Goal: Information Seeking & Learning: Learn about a topic

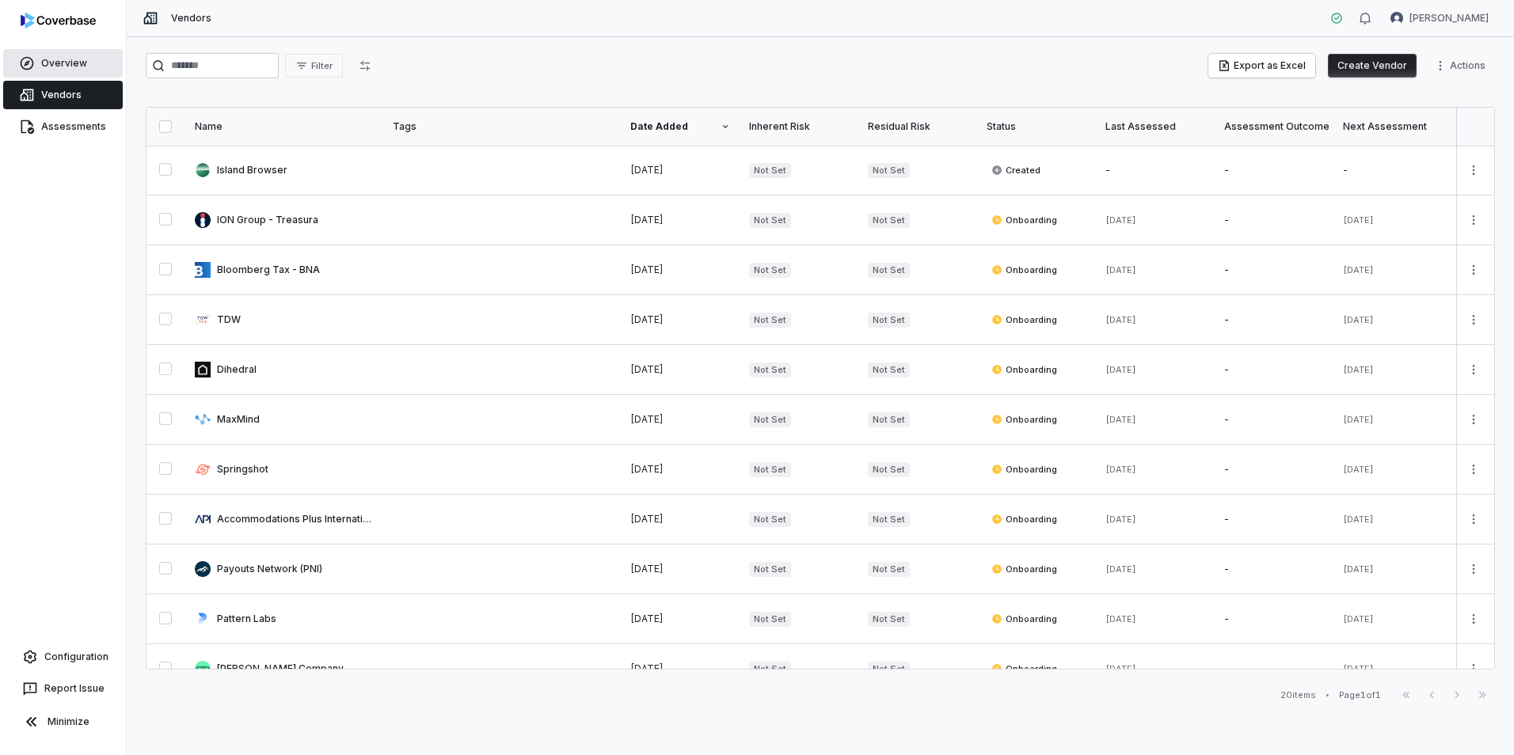
click at [37, 55] on link "Overview" at bounding box center [63, 63] width 120 height 29
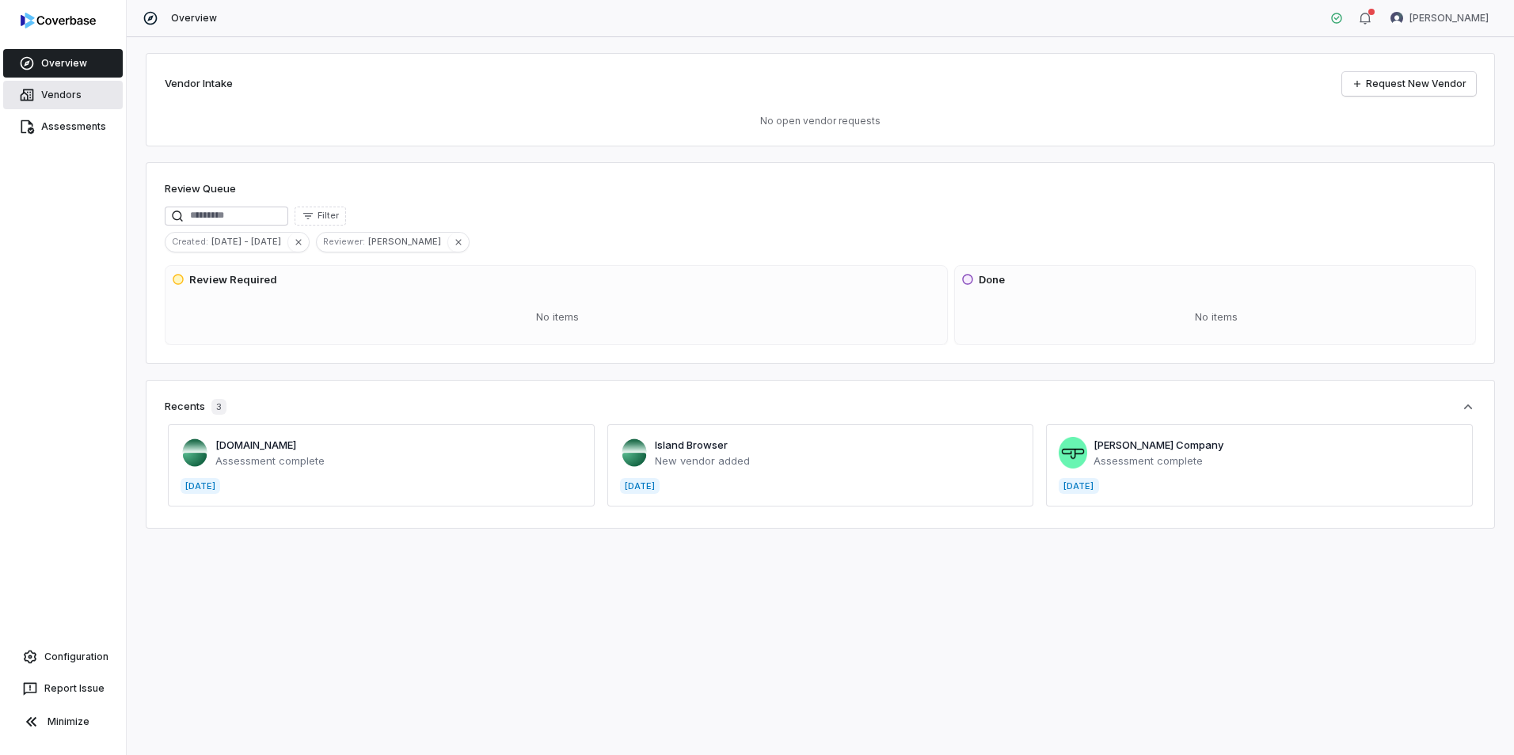
drag, startPoint x: 62, startPoint y: 95, endPoint x: 62, endPoint y: 107, distance: 11.9
click at [62, 95] on span "Vendors" at bounding box center [61, 95] width 40 height 13
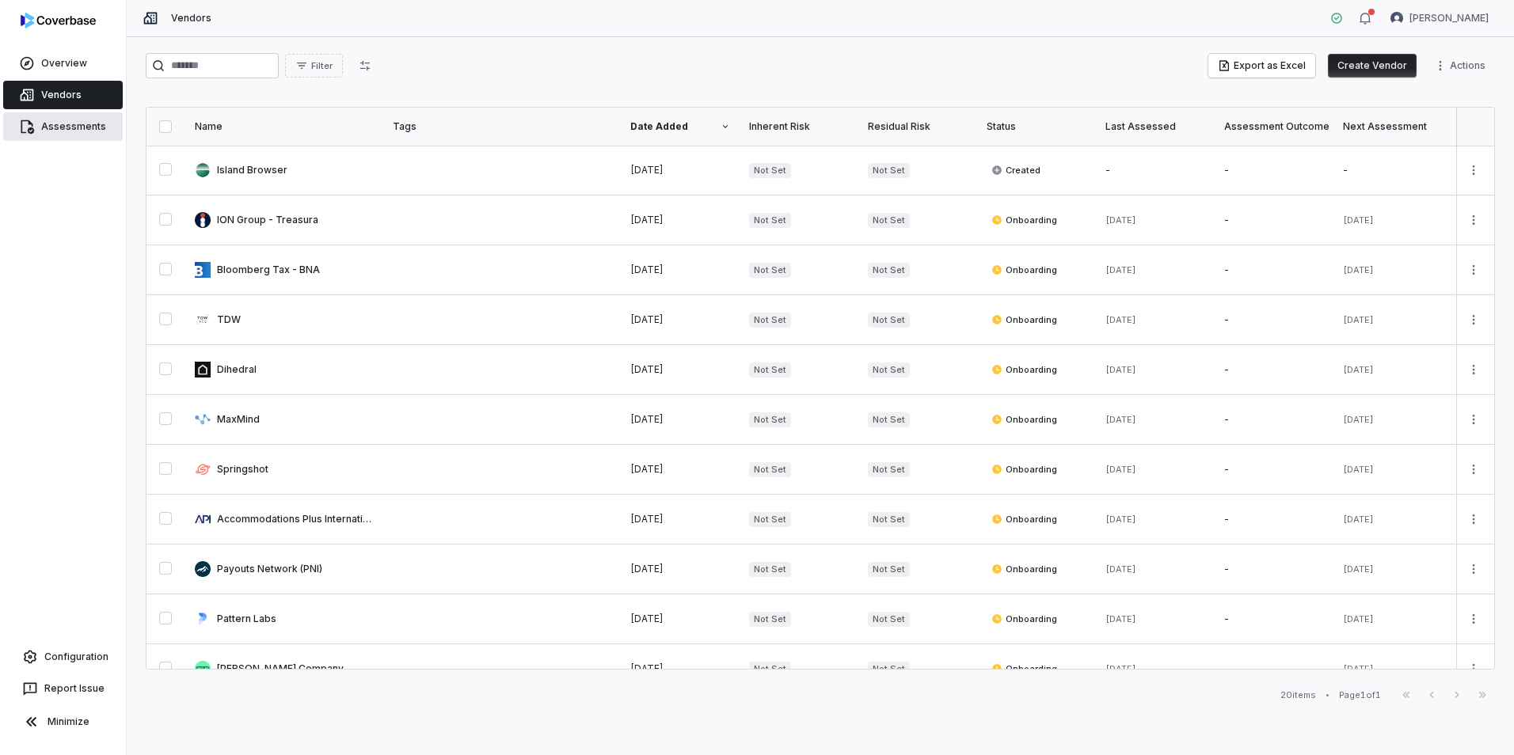
click at [68, 124] on span "Assessments" at bounding box center [73, 126] width 65 height 13
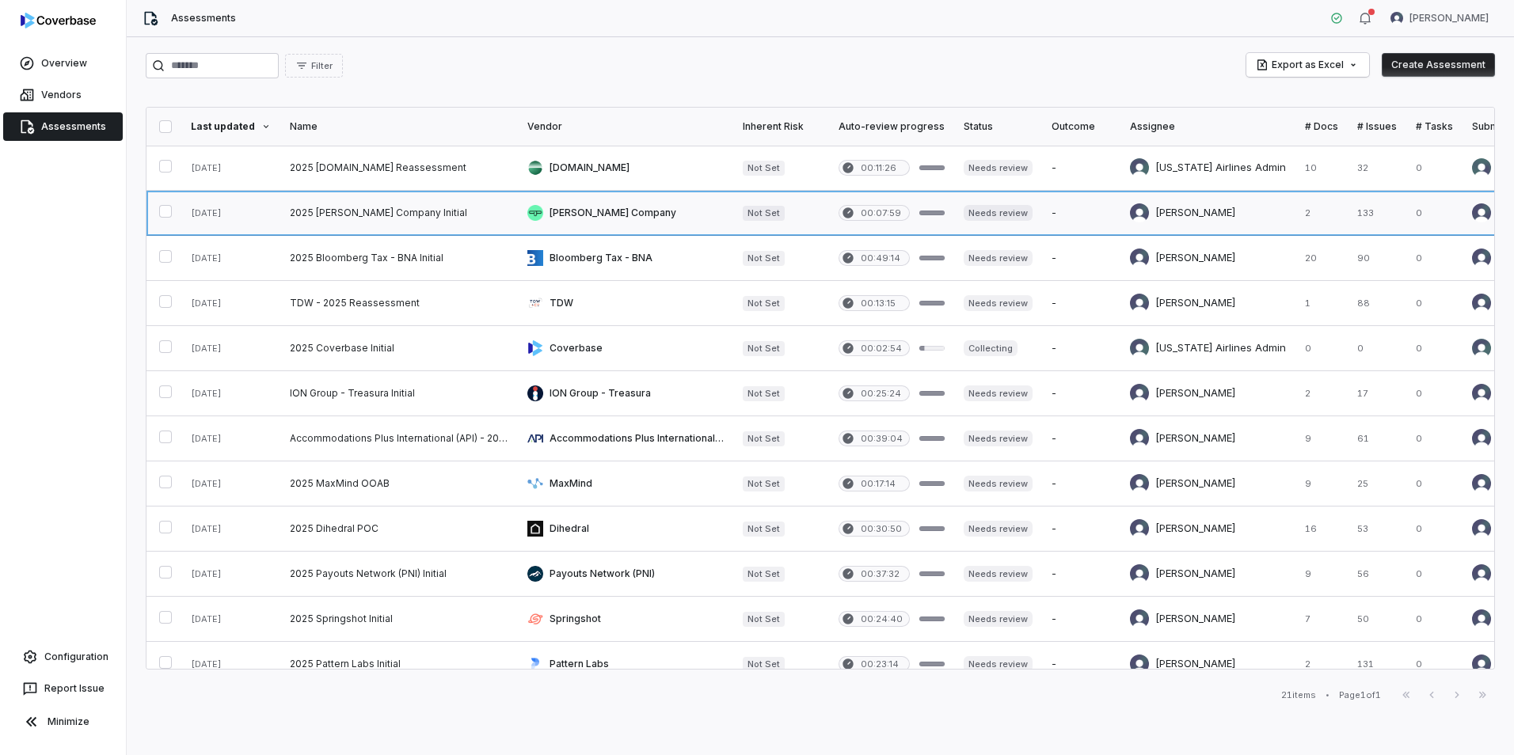
click at [378, 215] on link at bounding box center [399, 213] width 238 height 44
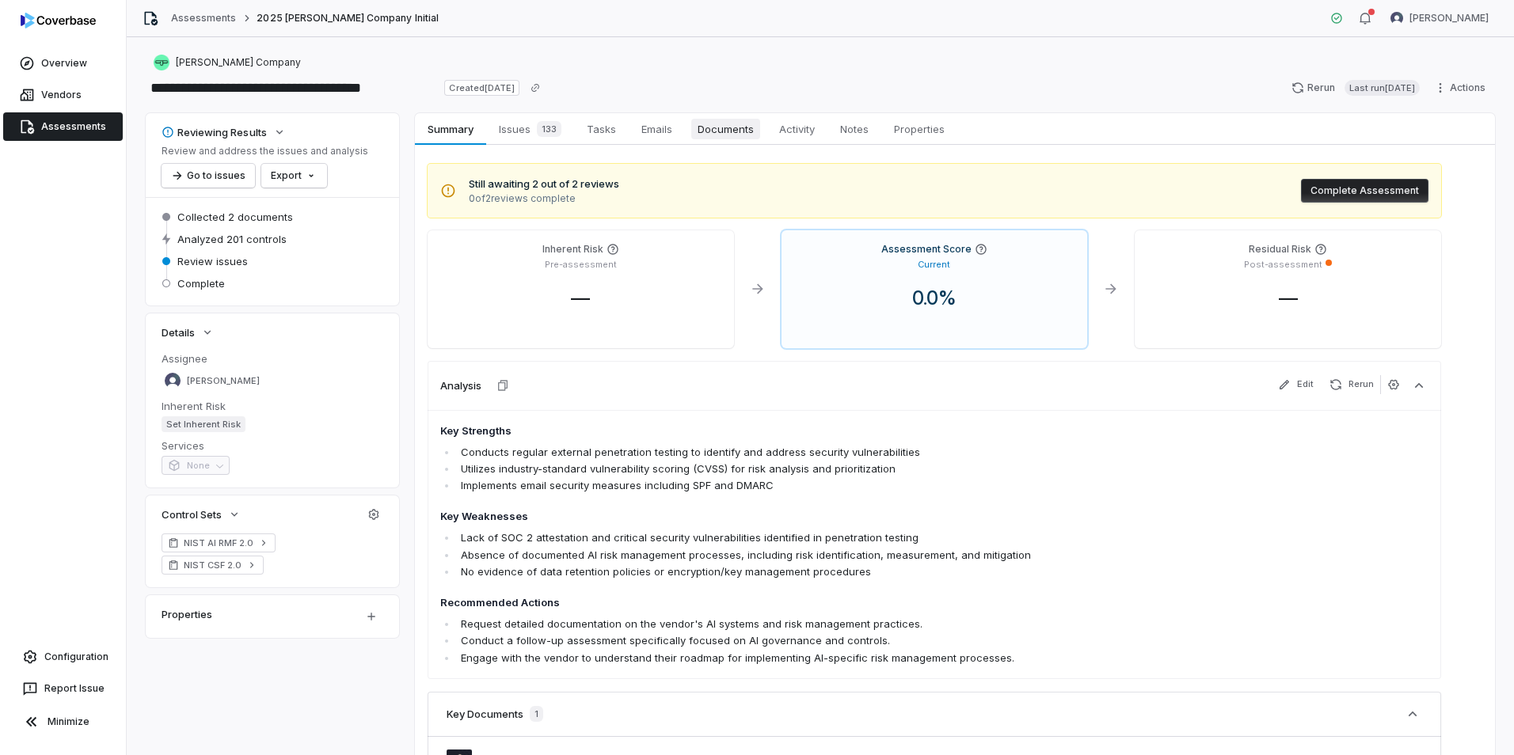
click at [740, 133] on span "Documents" at bounding box center [725, 129] width 69 height 21
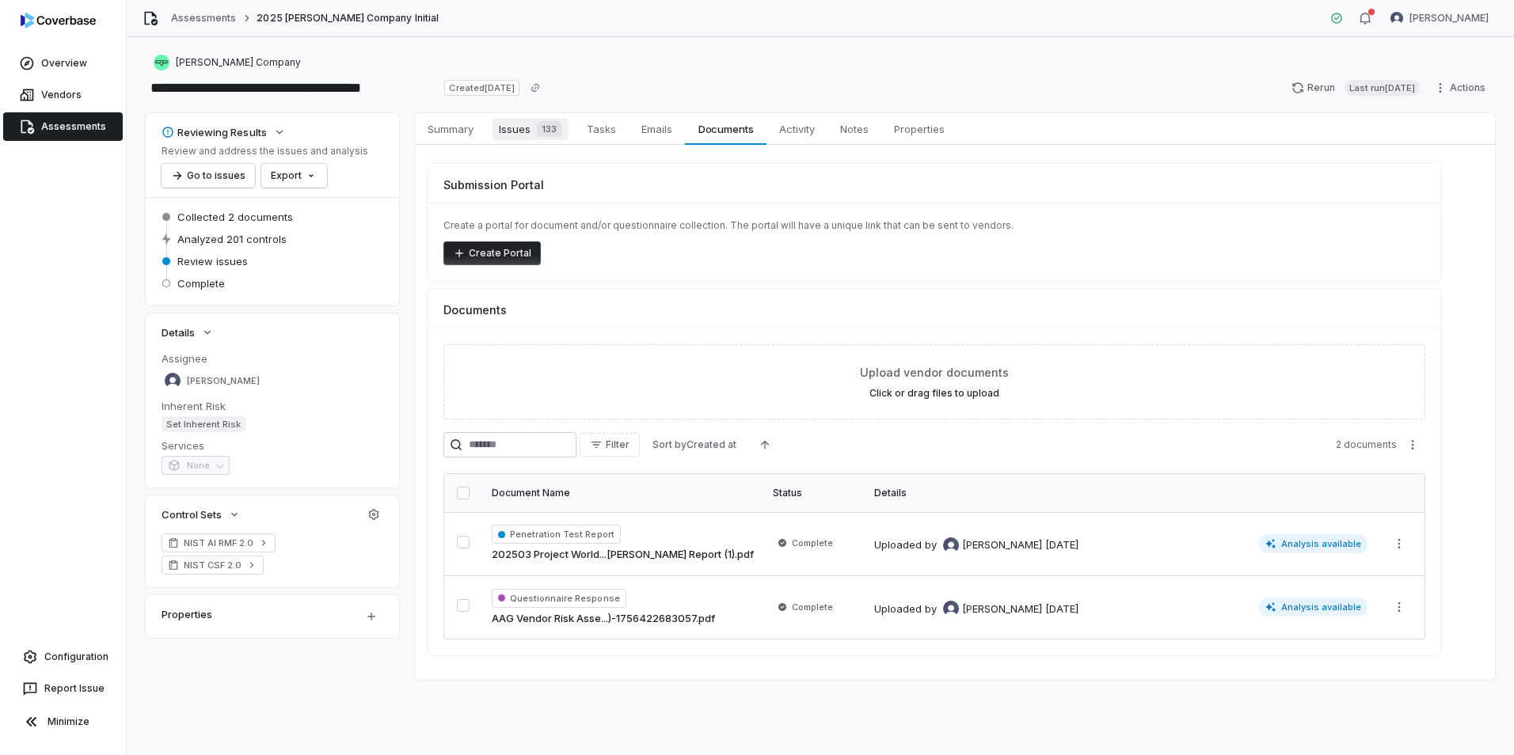
click at [534, 124] on div "133" at bounding box center [545, 129] width 31 height 16
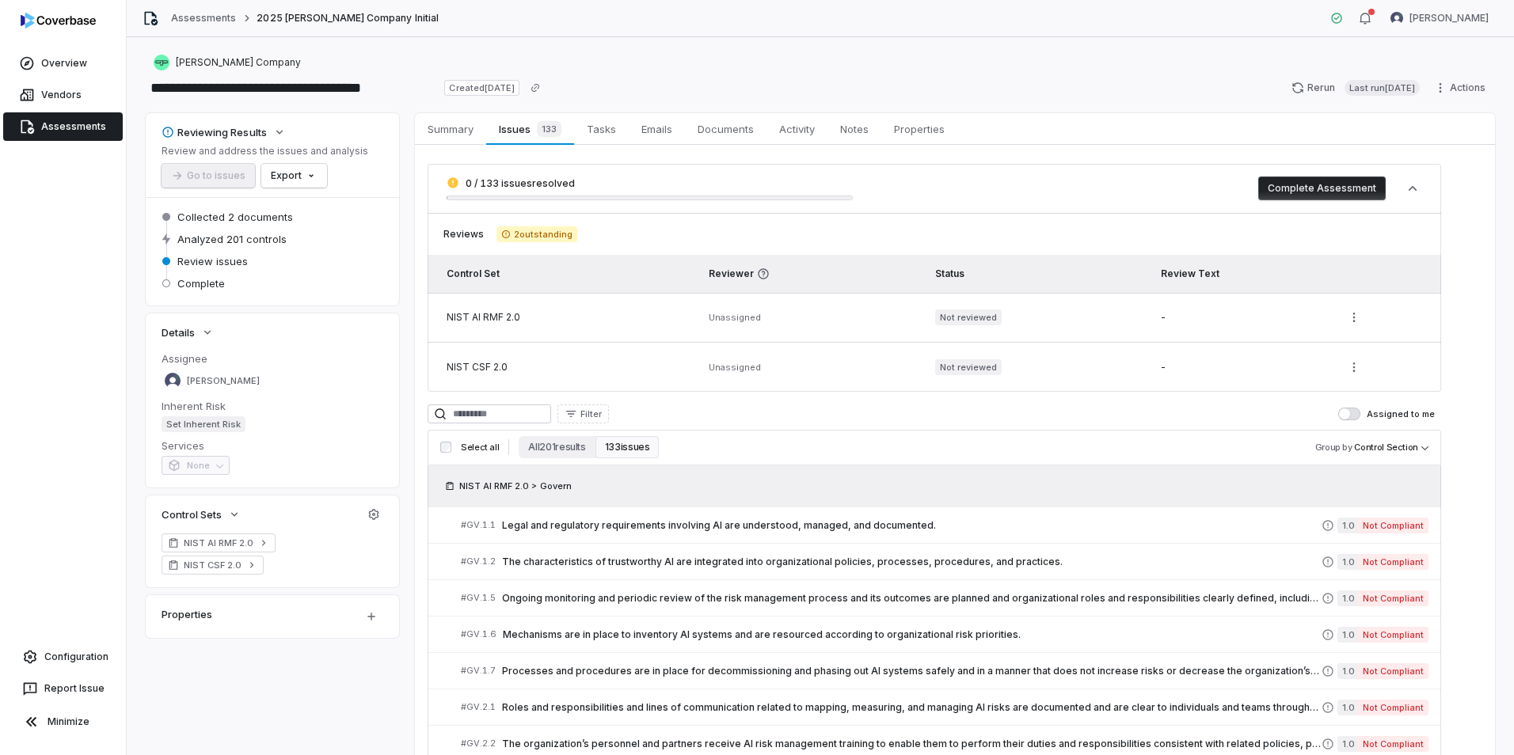
click at [90, 134] on link "Assessments" at bounding box center [63, 126] width 120 height 29
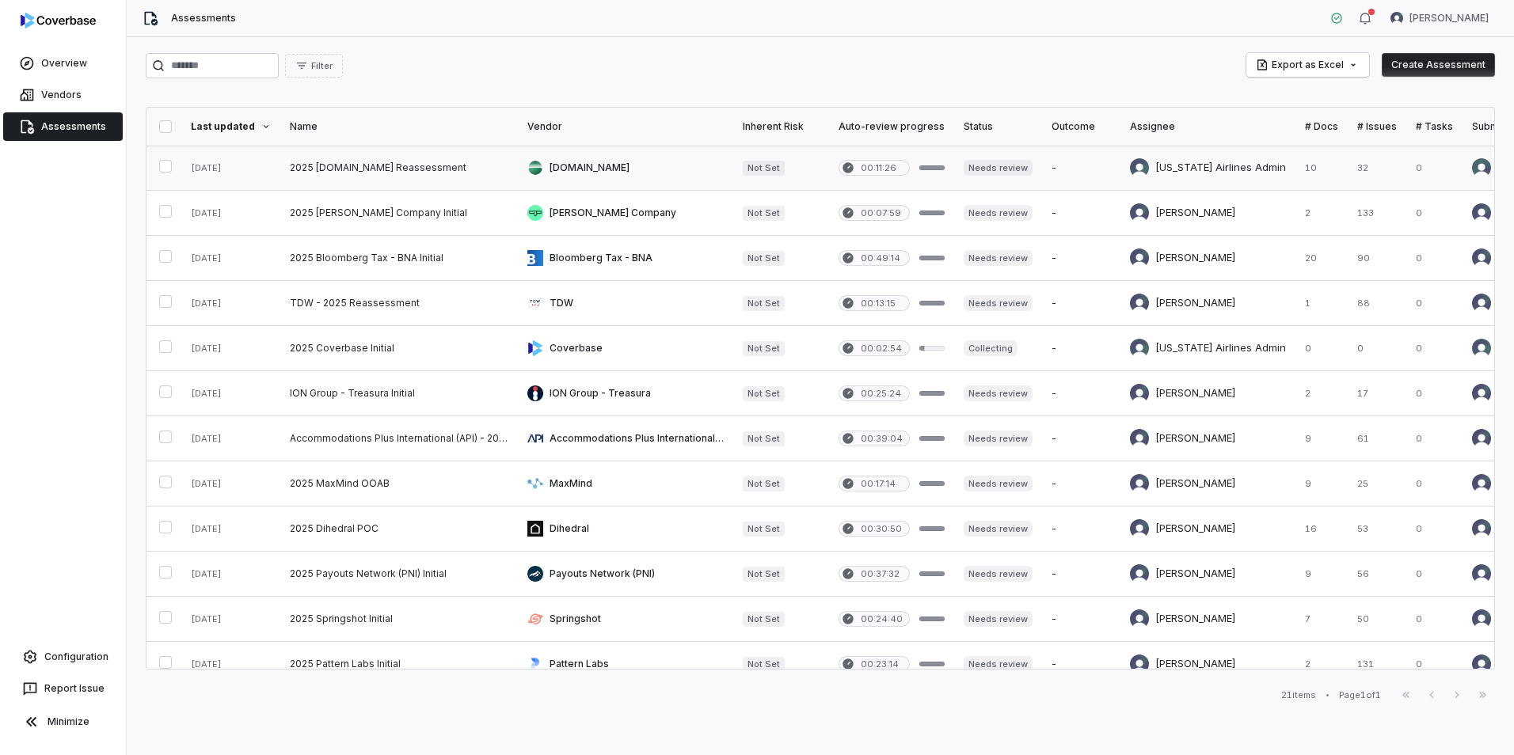
click at [363, 165] on link at bounding box center [399, 168] width 238 height 44
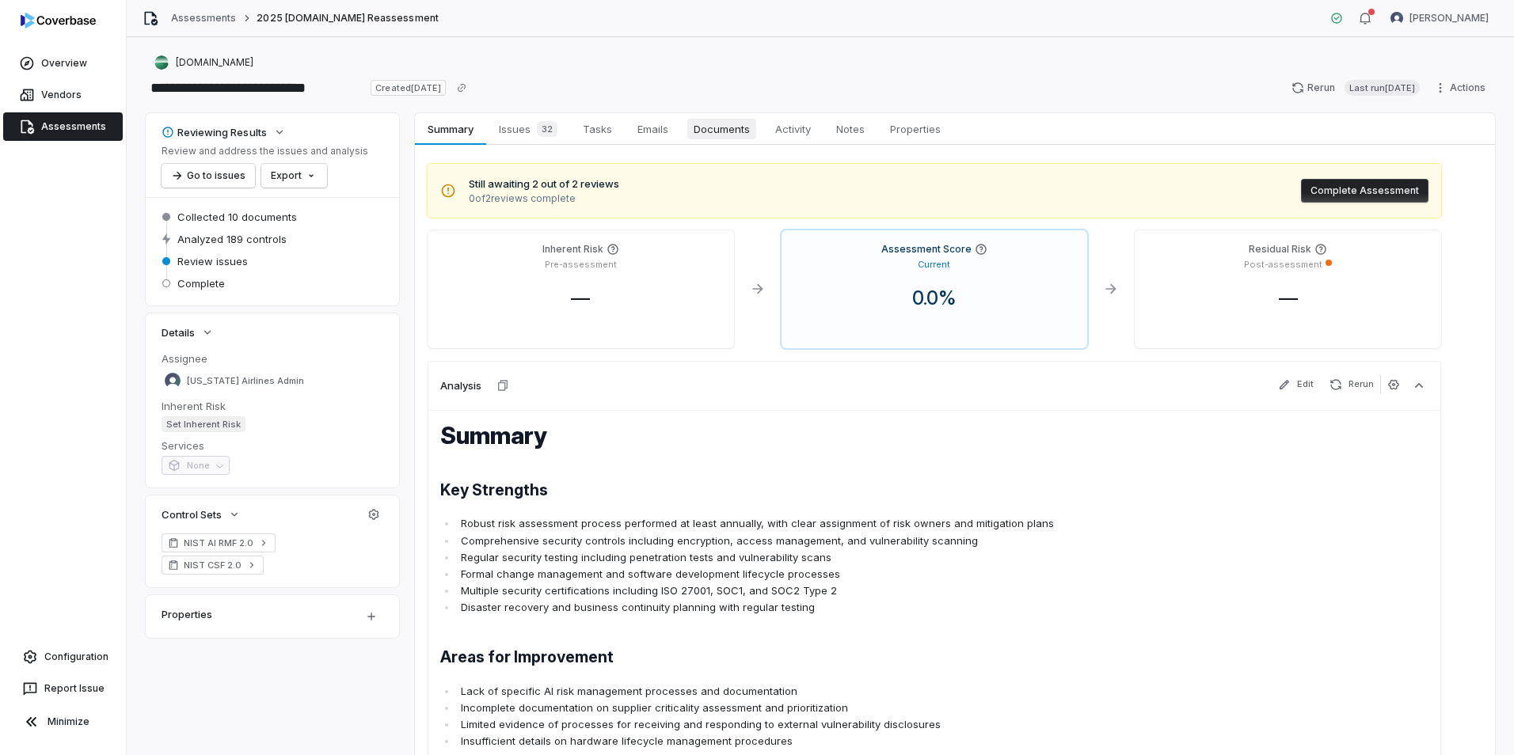
click at [718, 137] on span "Documents" at bounding box center [721, 129] width 69 height 21
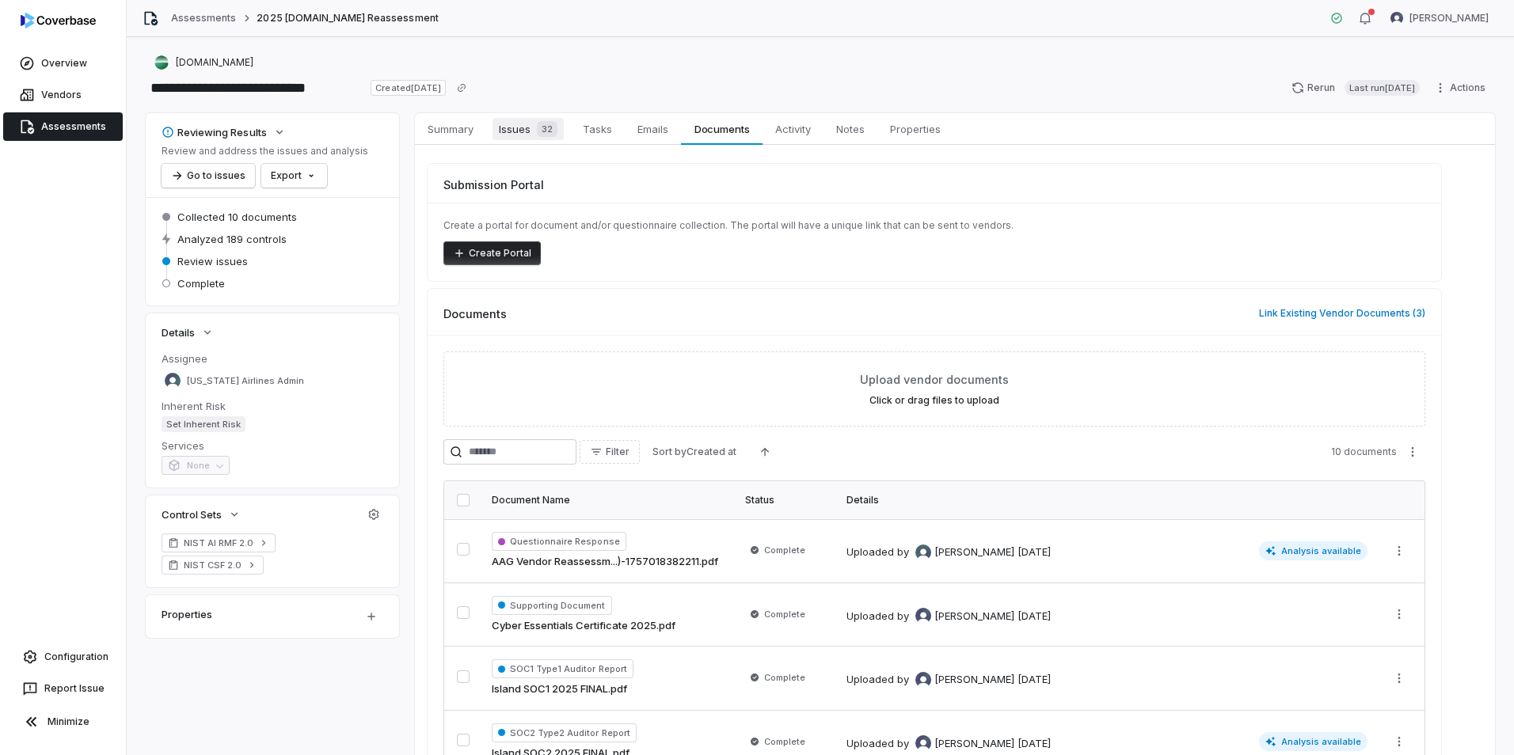
click at [523, 126] on span "Issues 32" at bounding box center [527, 129] width 71 height 22
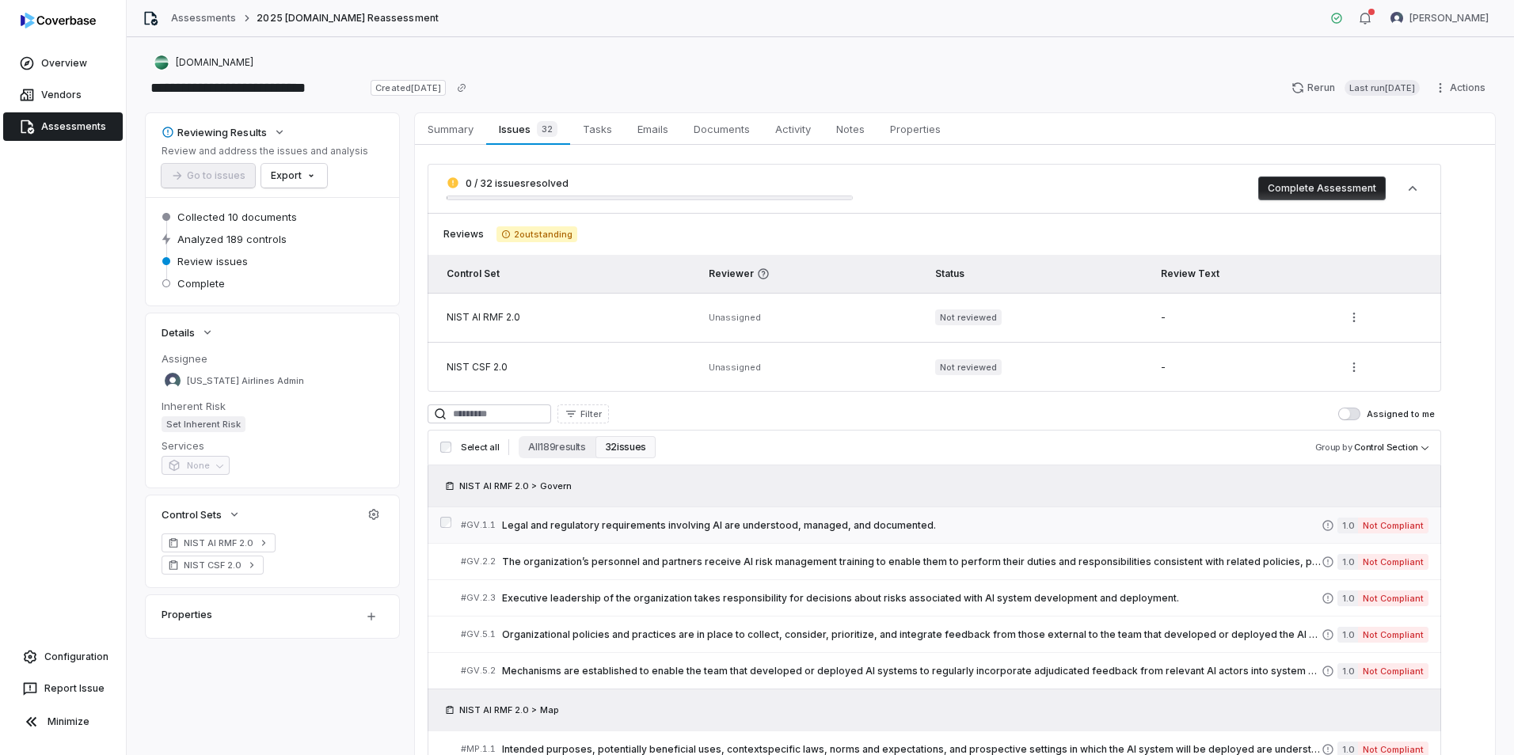
click at [1016, 532] on div "# GV.1.1 Legal and regulatory requirements involving AI are understood, managed…" at bounding box center [891, 525] width 861 height 17
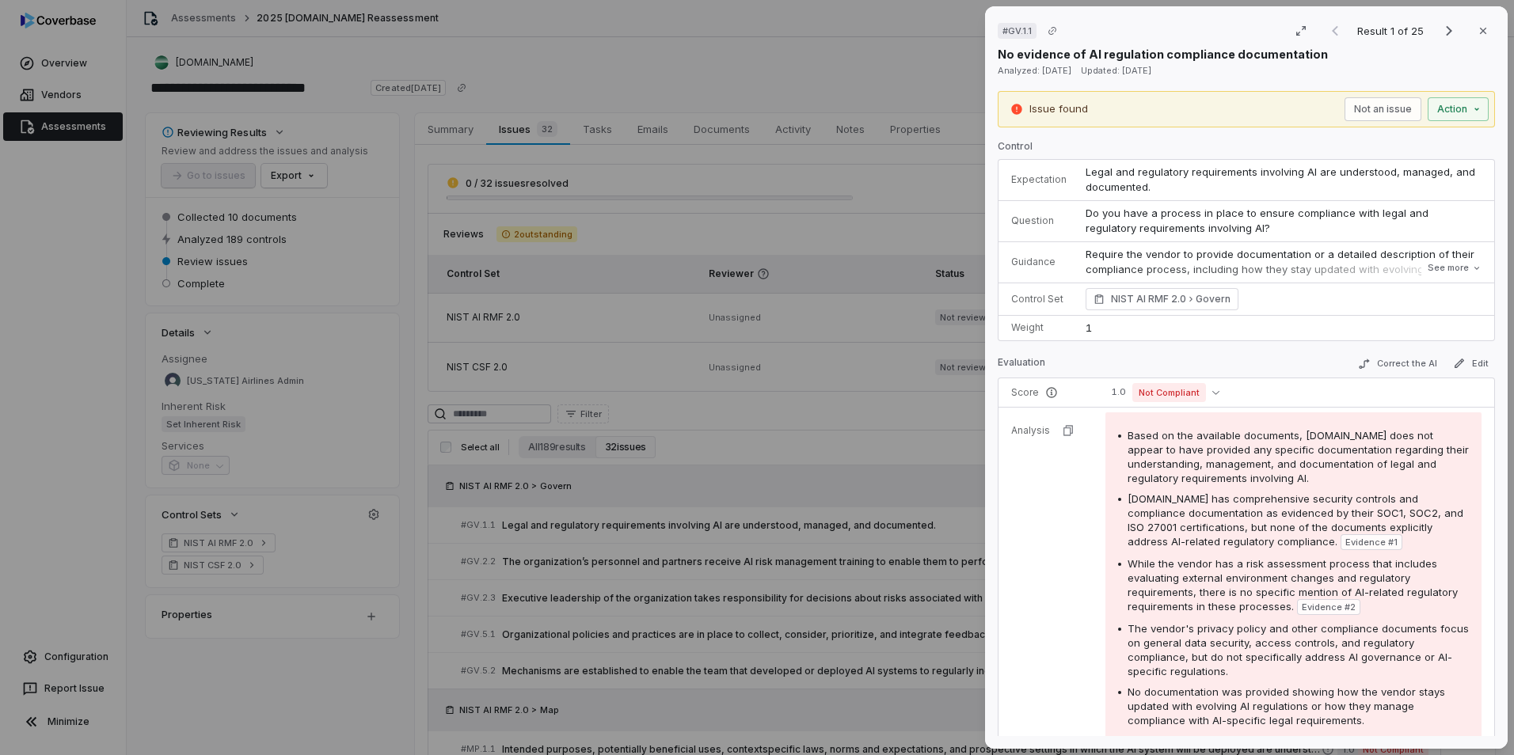
click at [93, 511] on div "# GV.1.1 Result 1 of 25 Close No evidence of AI regulation compliance documenta…" at bounding box center [757, 377] width 1514 height 755
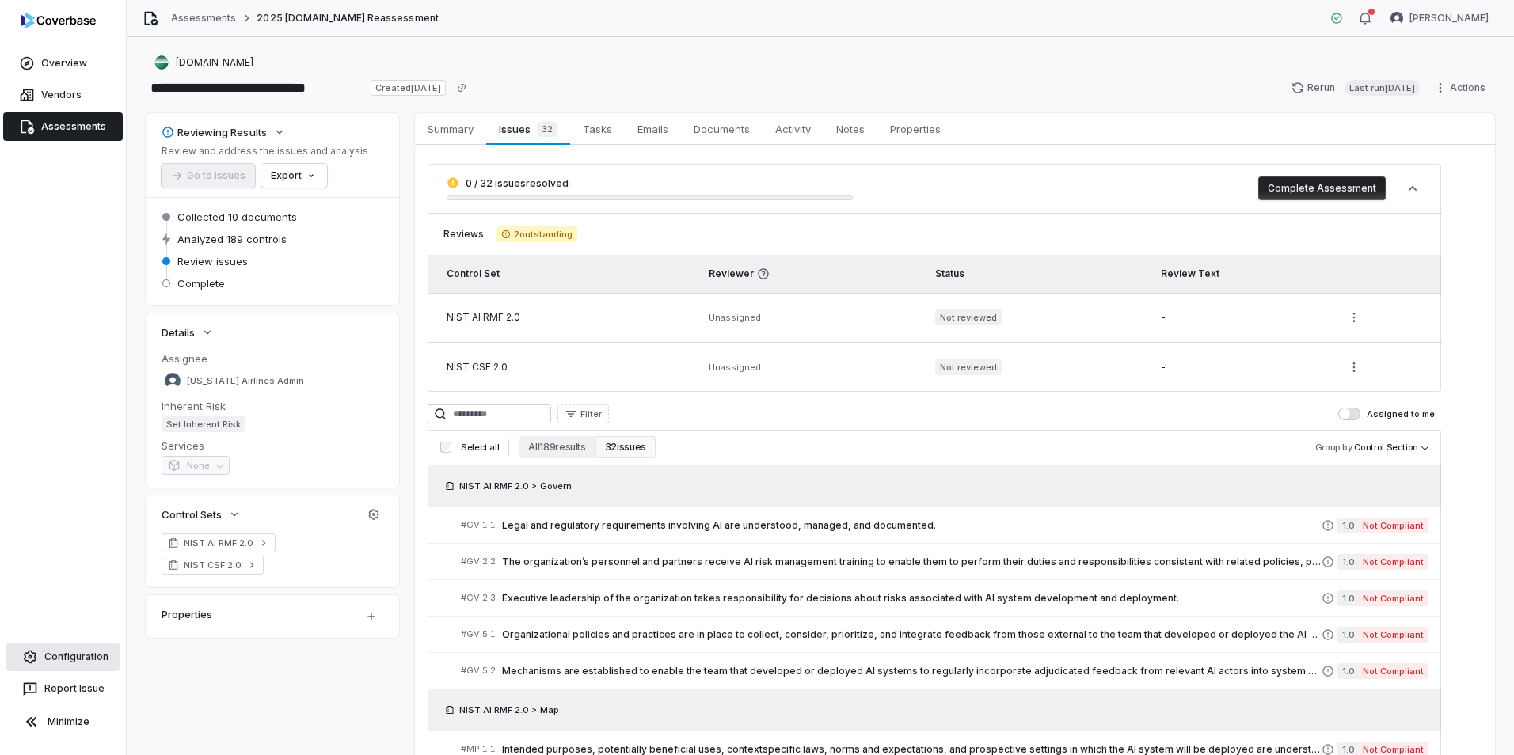
click at [81, 657] on span "Configuration" at bounding box center [76, 657] width 64 height 13
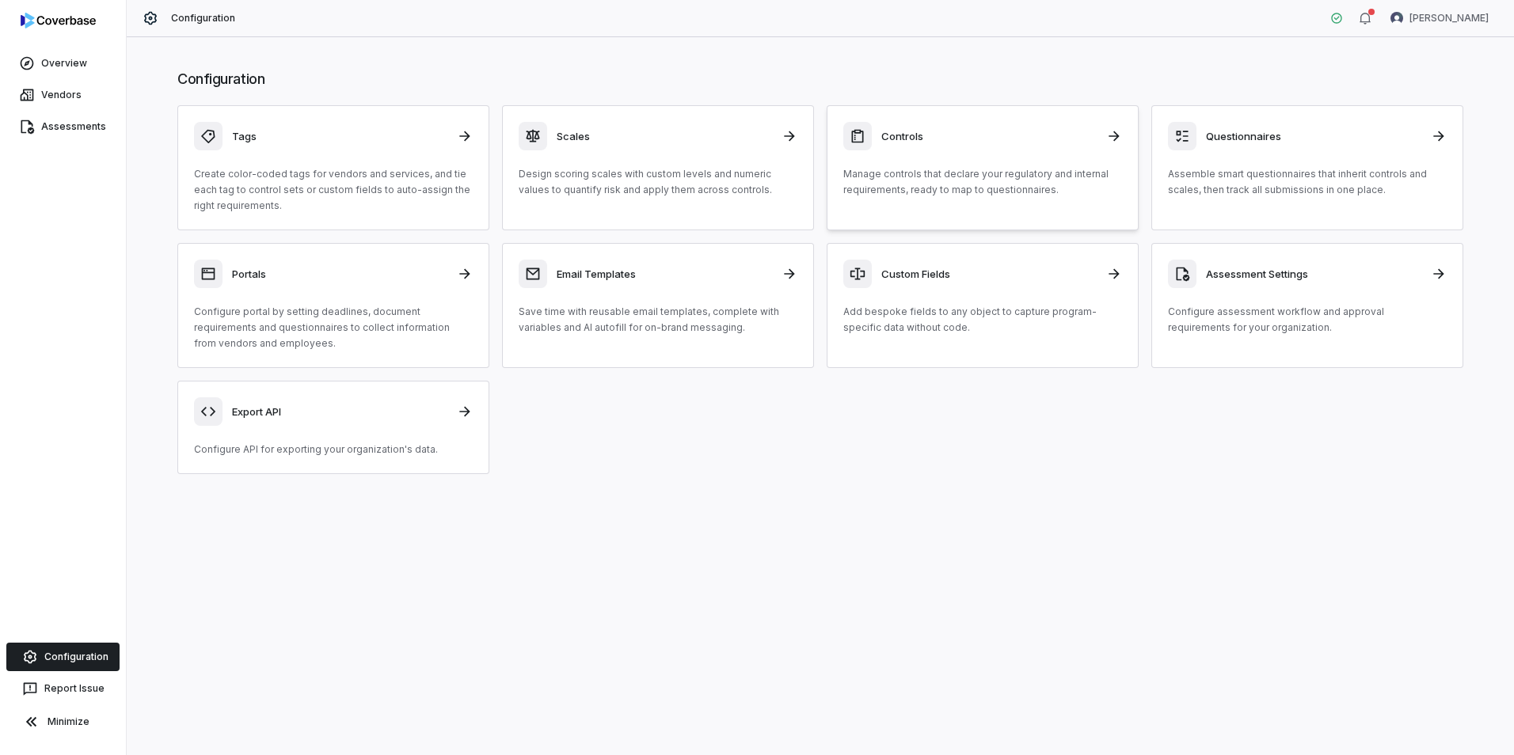
click at [1044, 155] on div "Controls Manage controls that declare your regulatory and internal requirements…" at bounding box center [982, 160] width 279 height 76
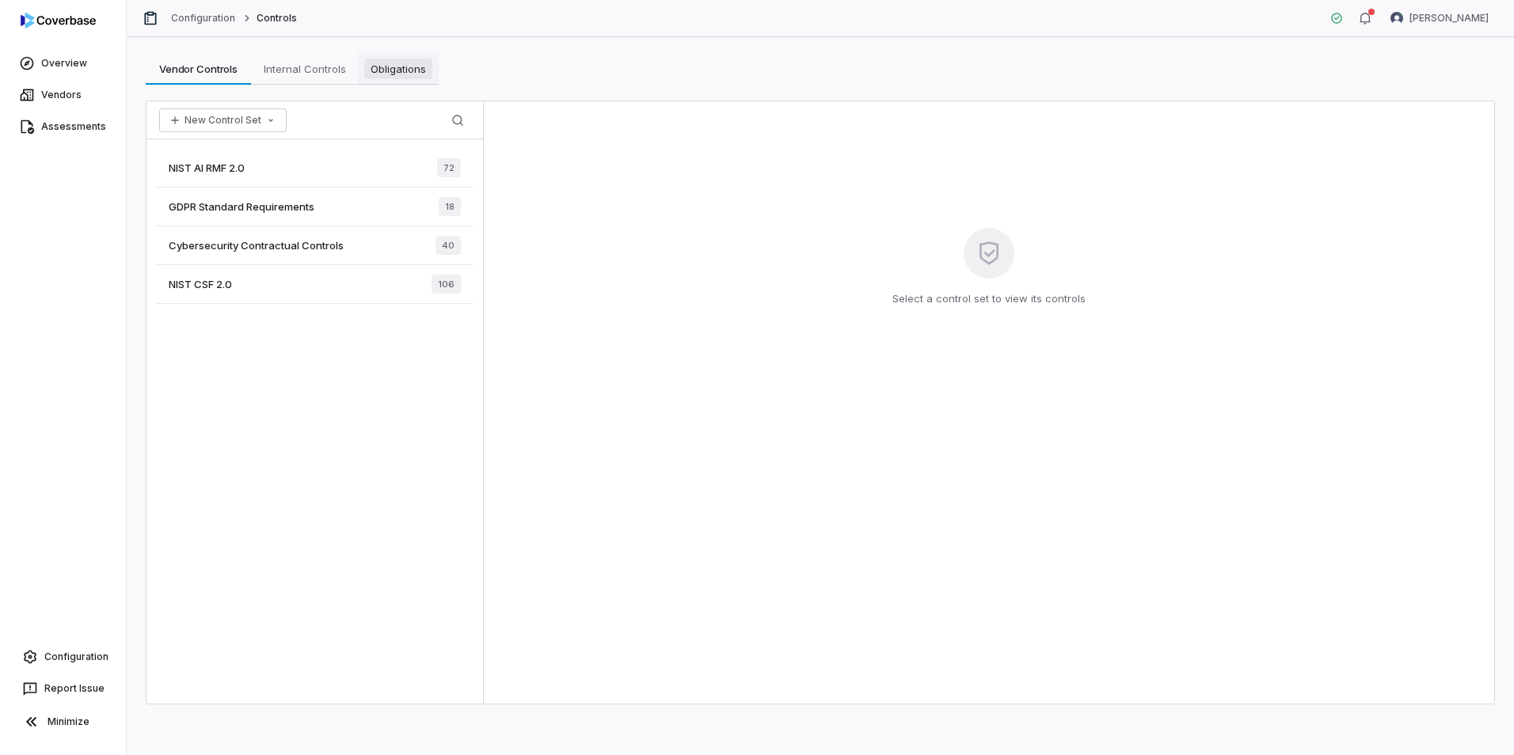
click at [401, 76] on span "Obligations" at bounding box center [398, 69] width 68 height 21
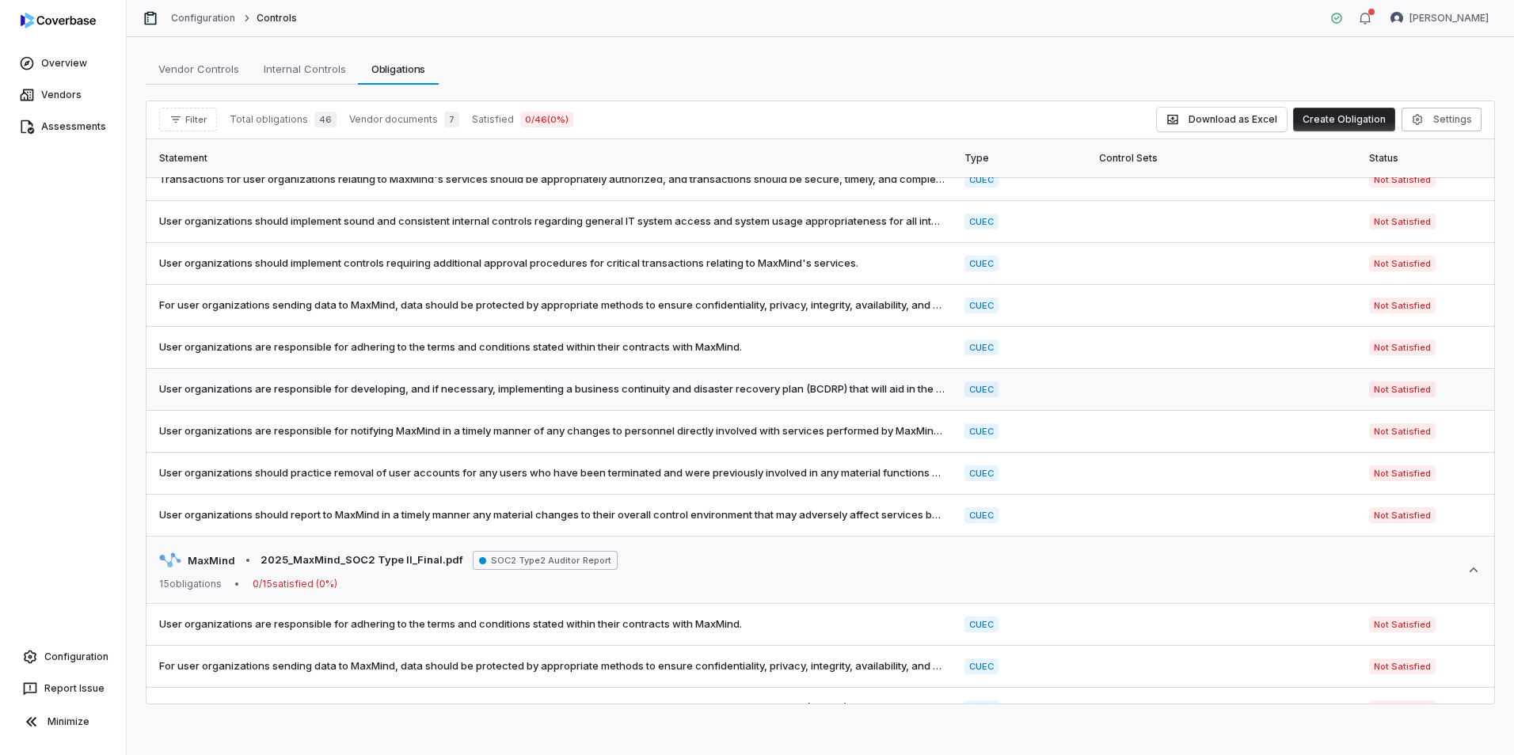
scroll to position [79, 0]
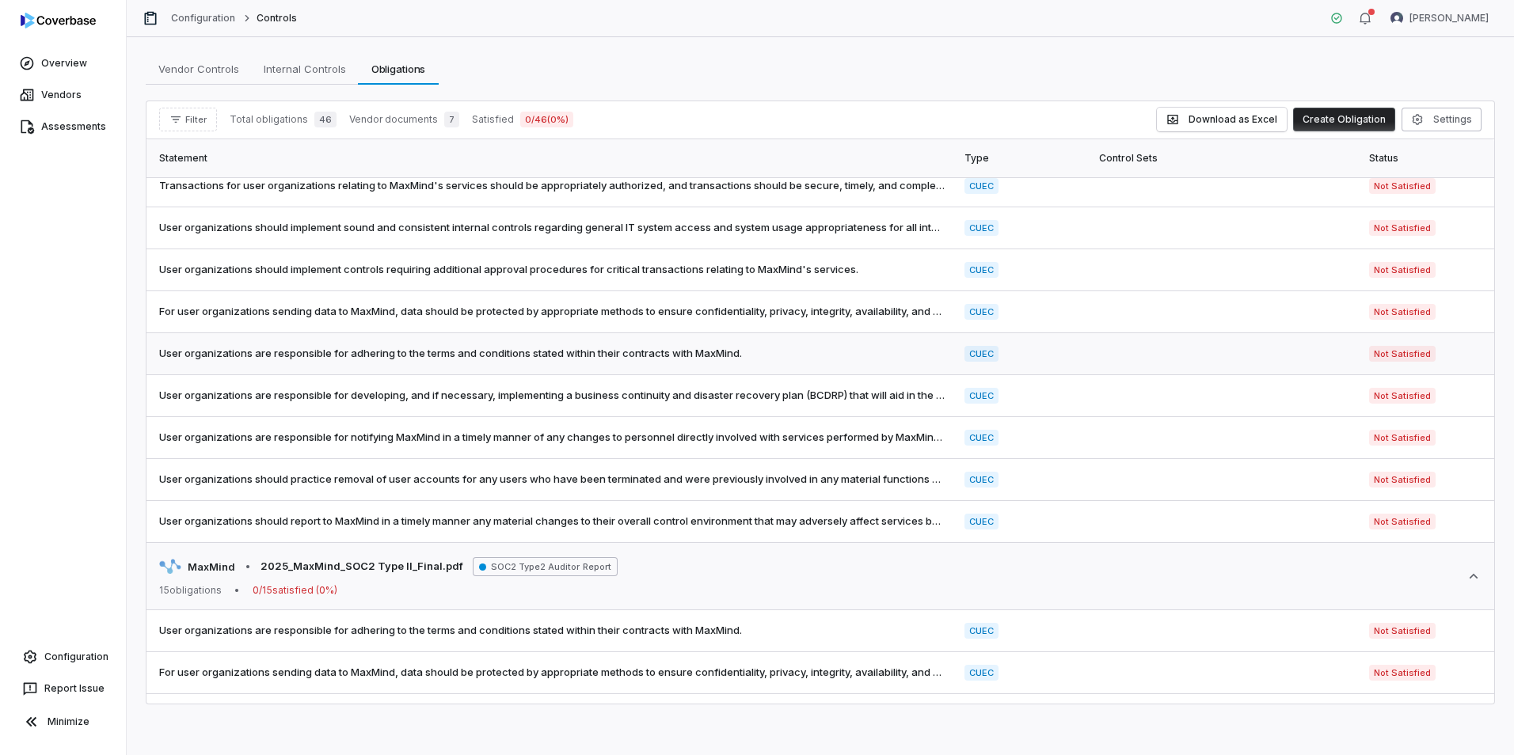
click at [726, 352] on span "User organizations are responsible for adhering to the terms and conditions sta…" at bounding box center [552, 354] width 786 height 16
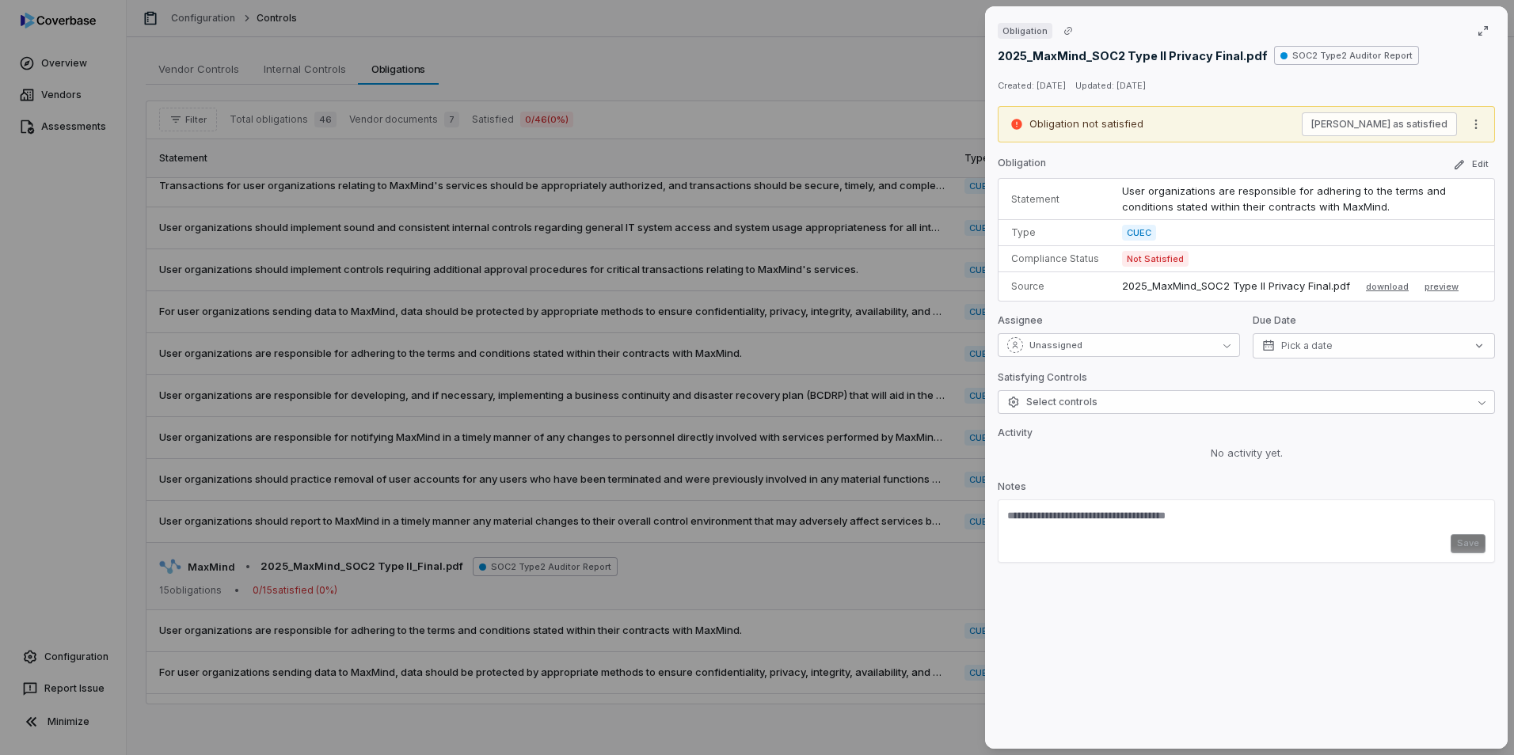
click at [865, 76] on div "Obligation 2025_MaxMind_SOC2 Type II Privacy Final.pdf SOC2 Type2 Auditor Repor…" at bounding box center [757, 377] width 1514 height 755
